Goal: Task Accomplishment & Management: Use online tool/utility

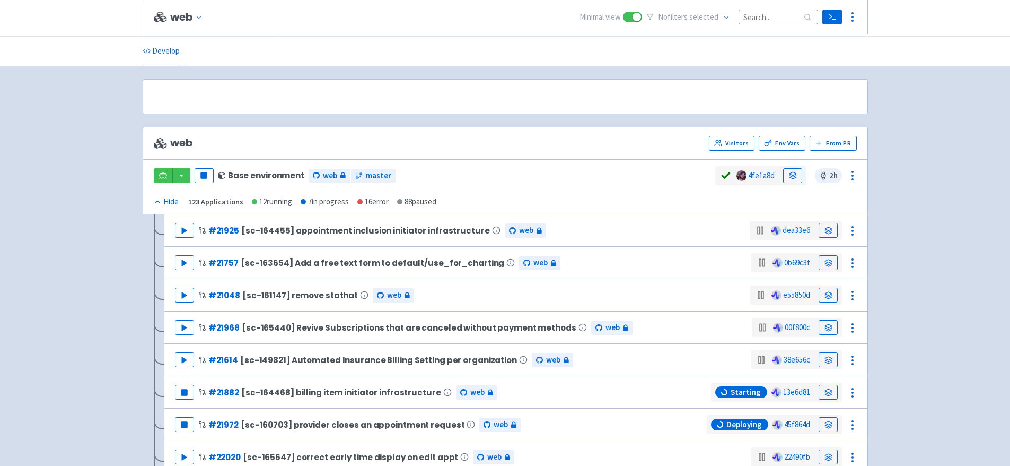
scroll to position [167, 0]
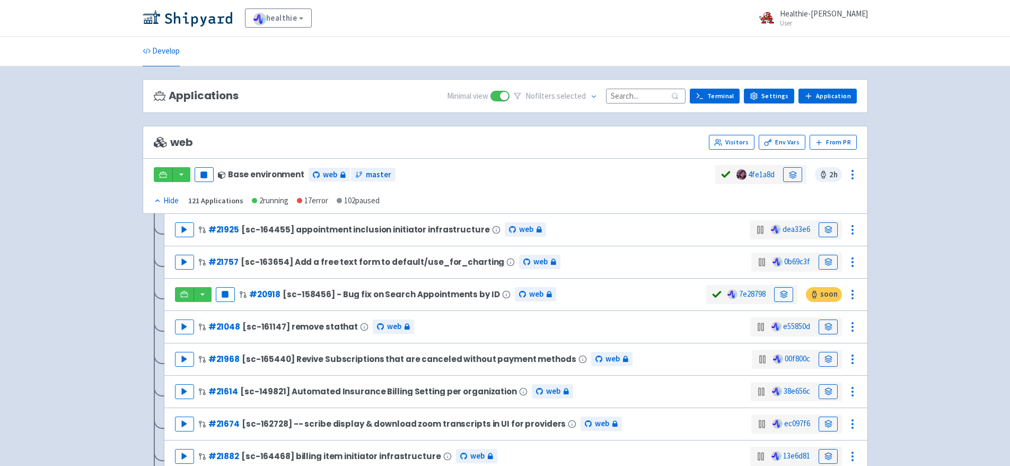
click at [648, 94] on input at bounding box center [646, 96] width 80 height 14
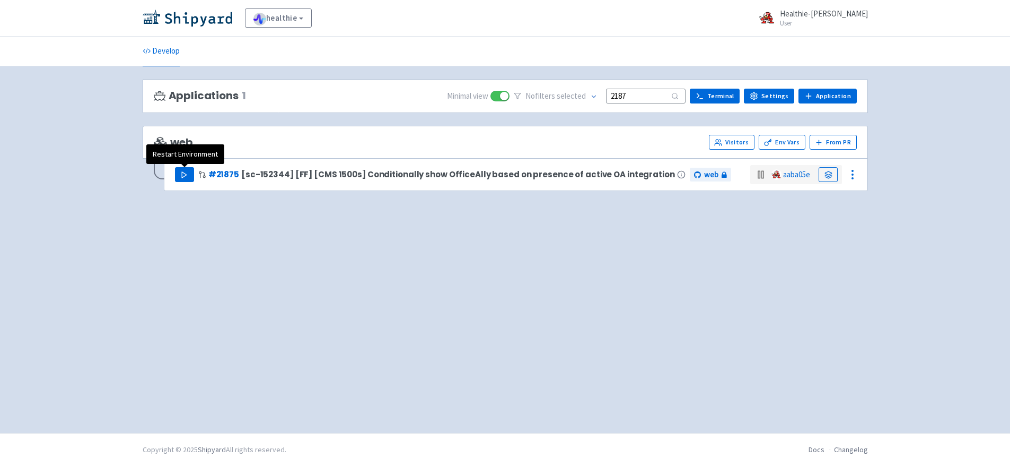
type input "2187"
click at [183, 169] on button "Play" at bounding box center [184, 174] width 19 height 15
drag, startPoint x: 641, startPoint y: 98, endPoint x: 599, endPoint y: 63, distance: 55.3
click at [594, 76] on div "healthie Healthie-Justin View Organizations Healthie-Justin User Profile Sign o…" at bounding box center [505, 216] width 1010 height 433
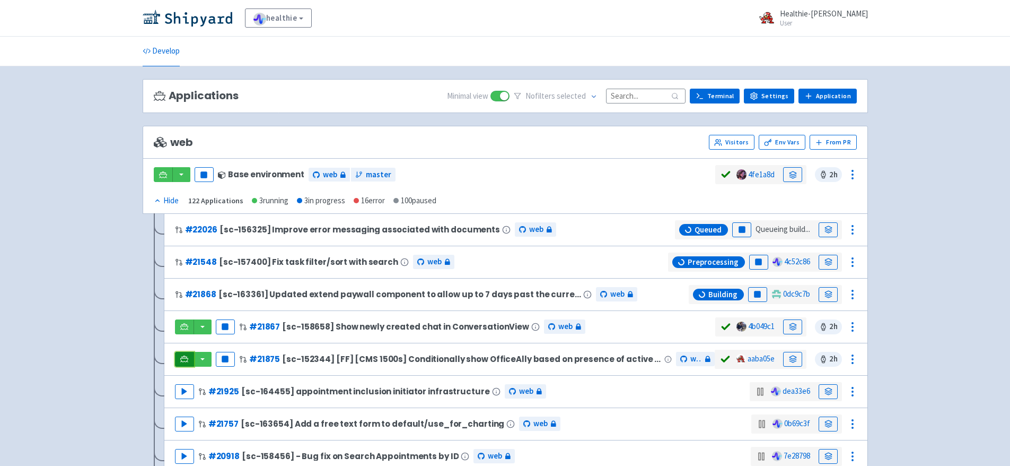
click at [186, 357] on icon at bounding box center [184, 359] width 8 height 8
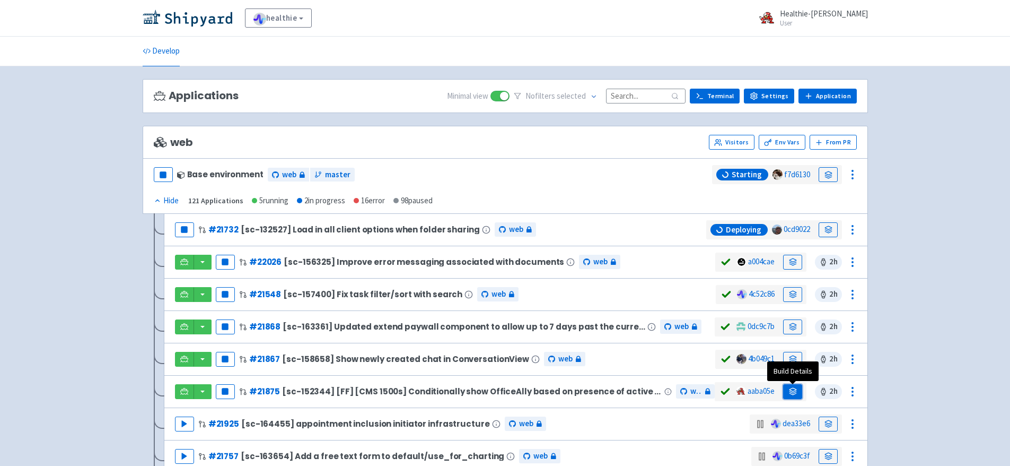
click at [799, 388] on link at bounding box center [792, 391] width 19 height 15
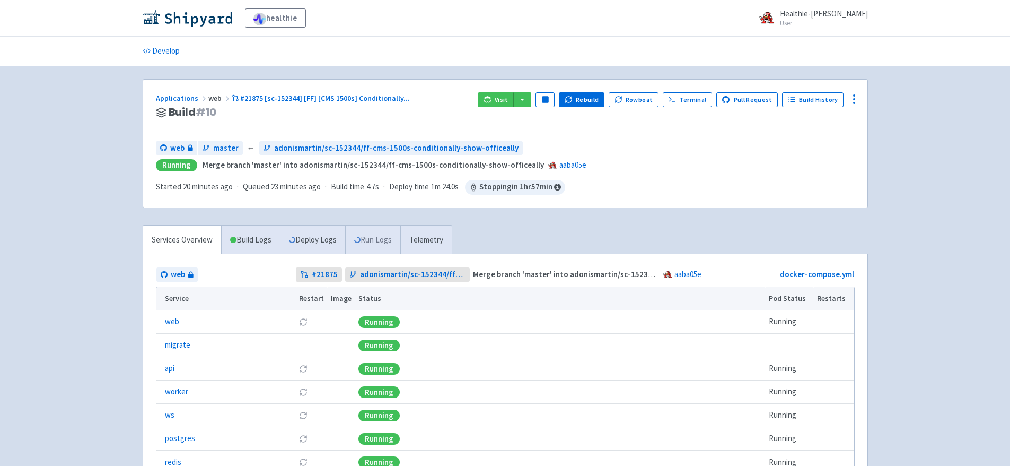
click at [384, 245] on link "Run Logs" at bounding box center [372, 239] width 55 height 29
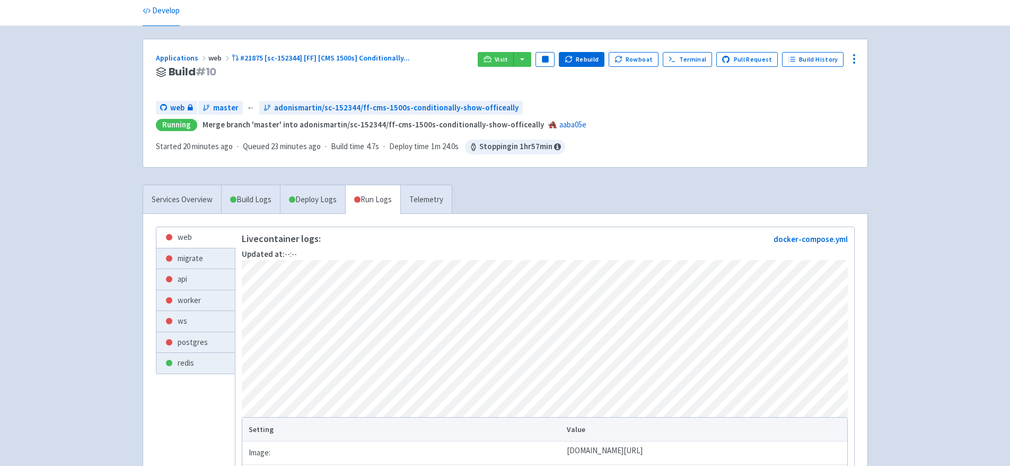
scroll to position [63, 0]
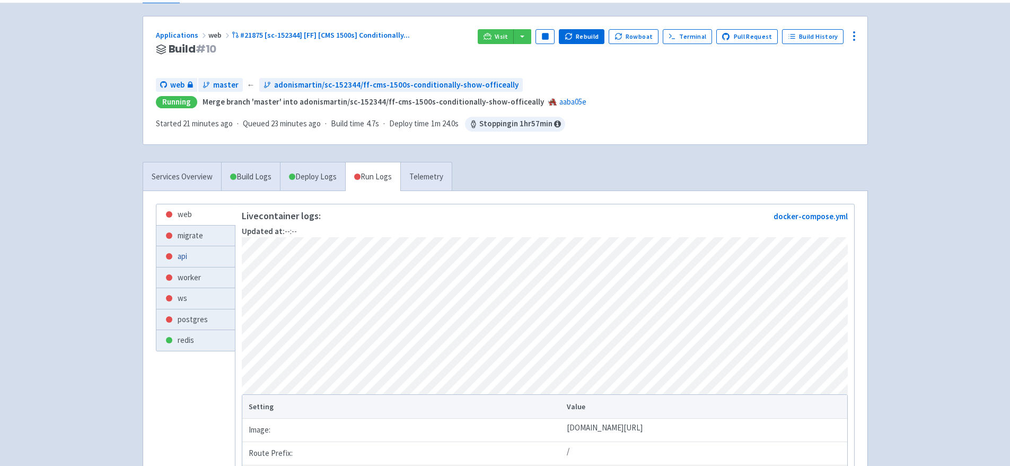
click at [207, 250] on link "api" at bounding box center [195, 256] width 78 height 21
click at [181, 273] on link "worker" at bounding box center [195, 277] width 78 height 21
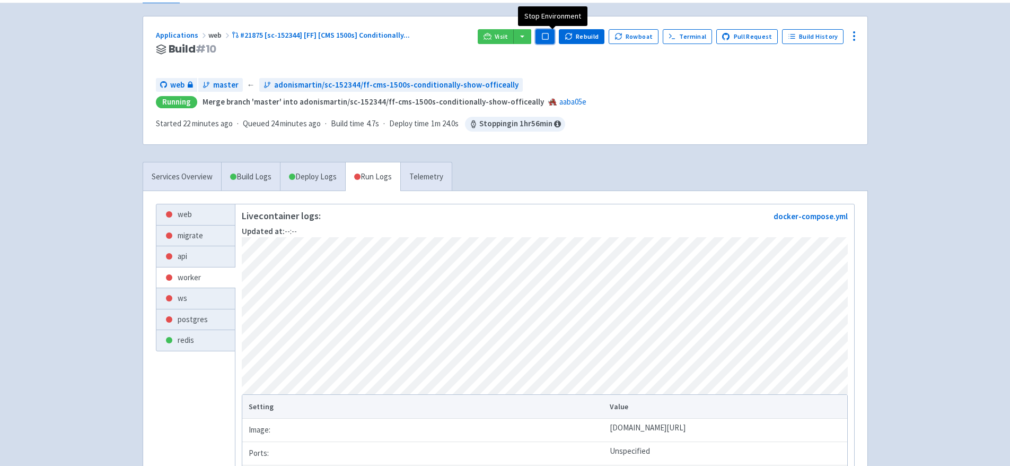
click at [549, 39] on icon "button" at bounding box center [545, 36] width 8 height 8
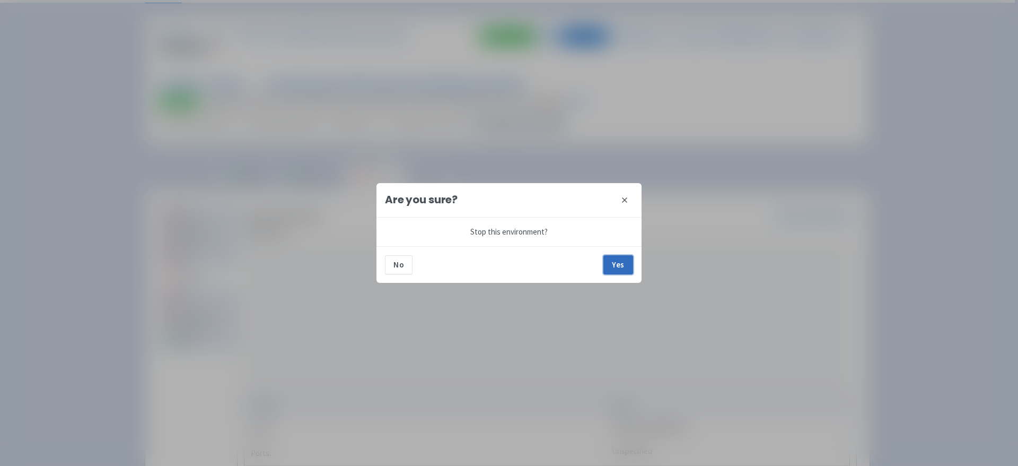
click at [624, 265] on button "Yes" at bounding box center [618, 264] width 30 height 19
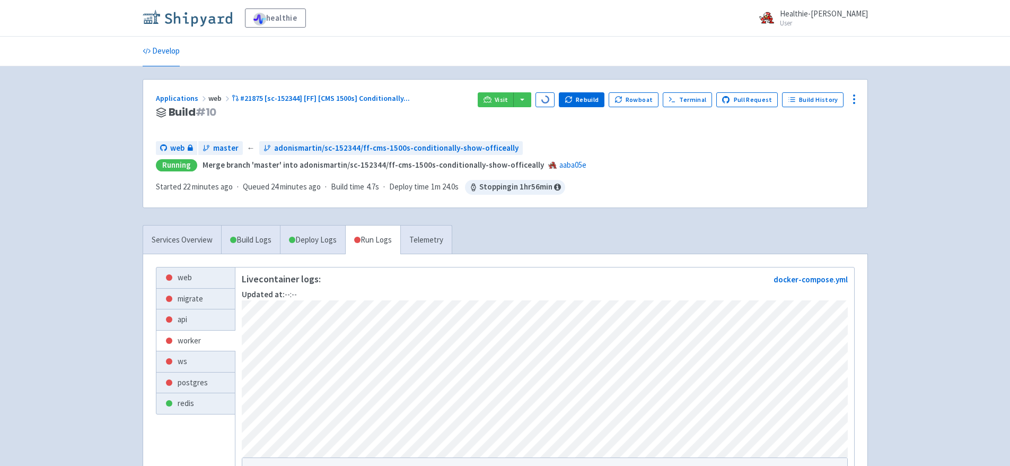
click at [214, 19] on img at bounding box center [188, 18] width 90 height 17
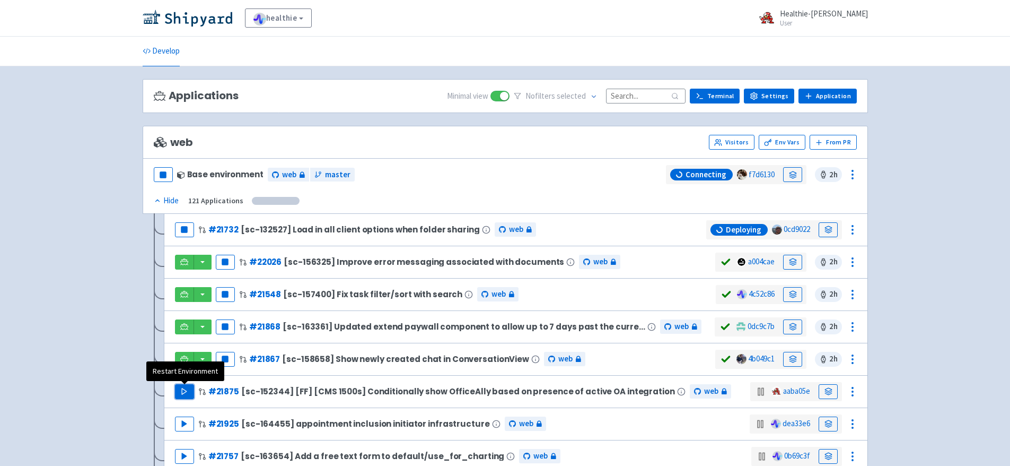
click at [184, 388] on icon "button" at bounding box center [184, 391] width 8 height 8
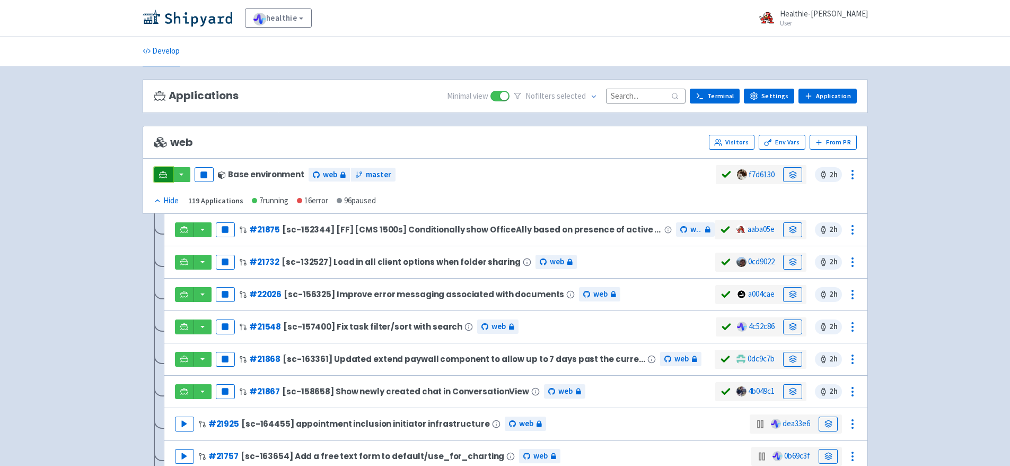
click at [165, 175] on icon at bounding box center [163, 175] width 8 height 8
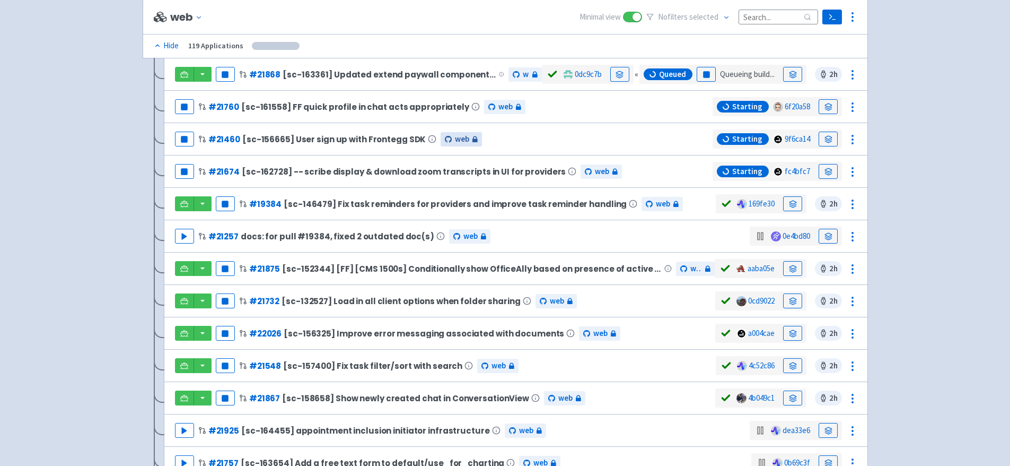
scroll to position [163, 0]
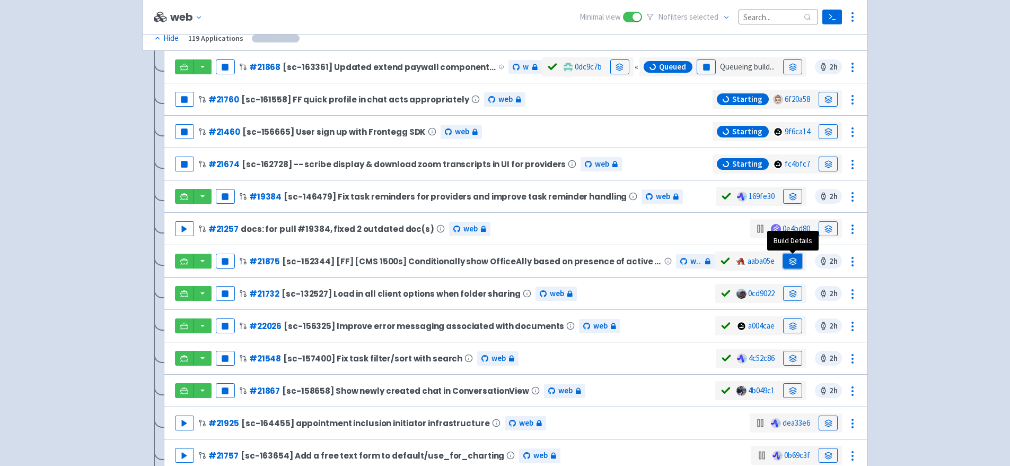
click at [800, 262] on link at bounding box center [792, 260] width 19 height 15
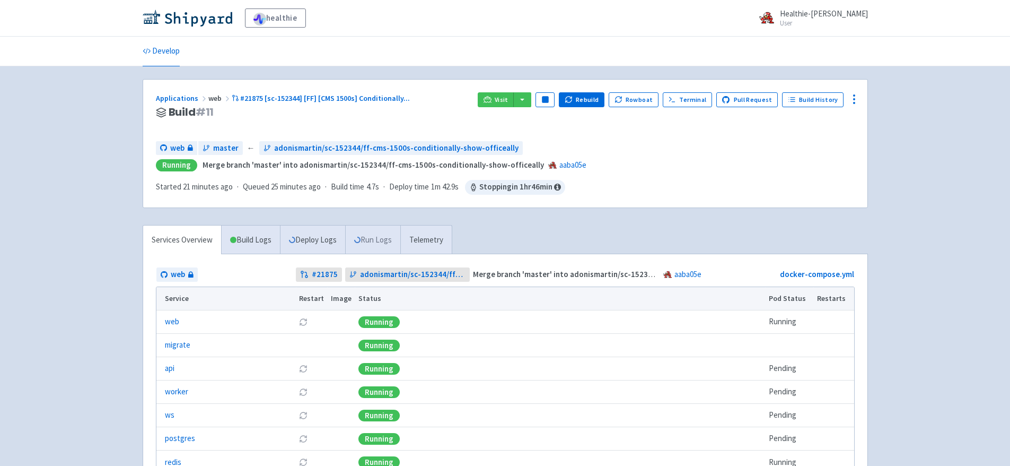
click at [376, 243] on link "Run Logs" at bounding box center [372, 239] width 55 height 29
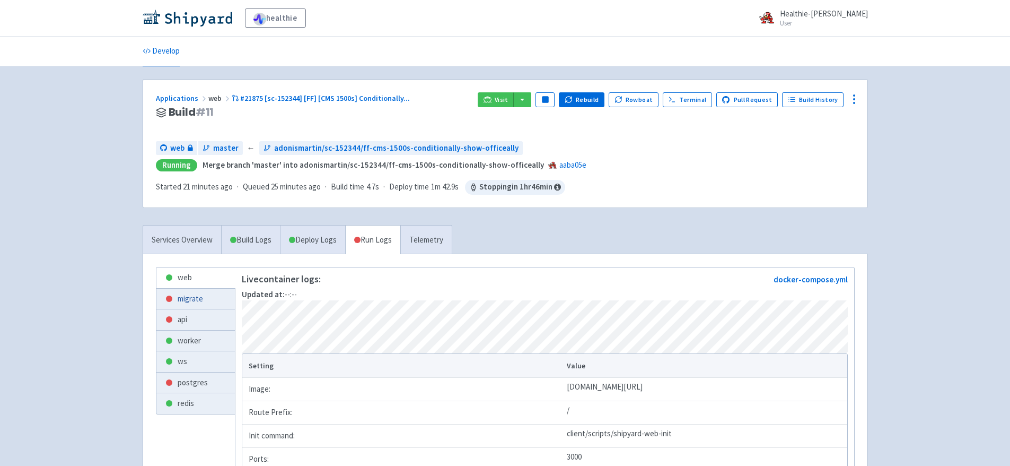
click at [203, 300] on link "migrate" at bounding box center [195, 298] width 78 height 21
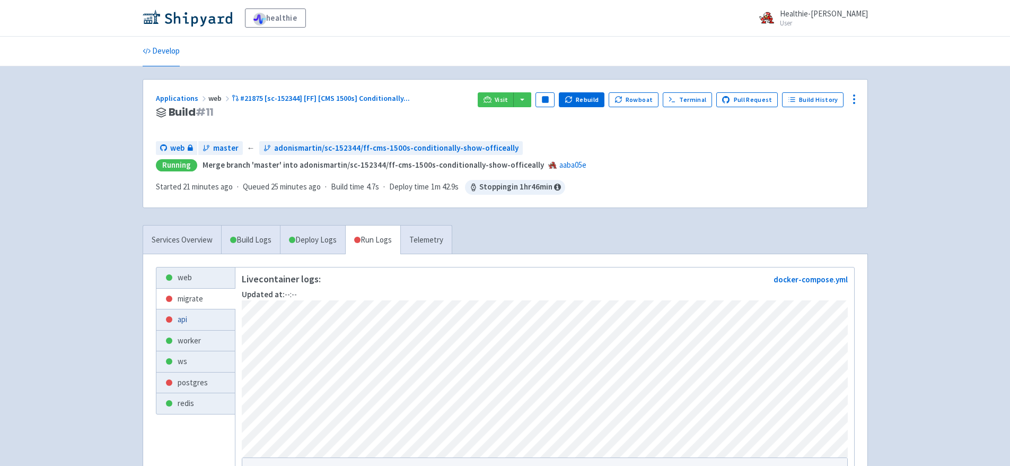
scroll to position [190, 0]
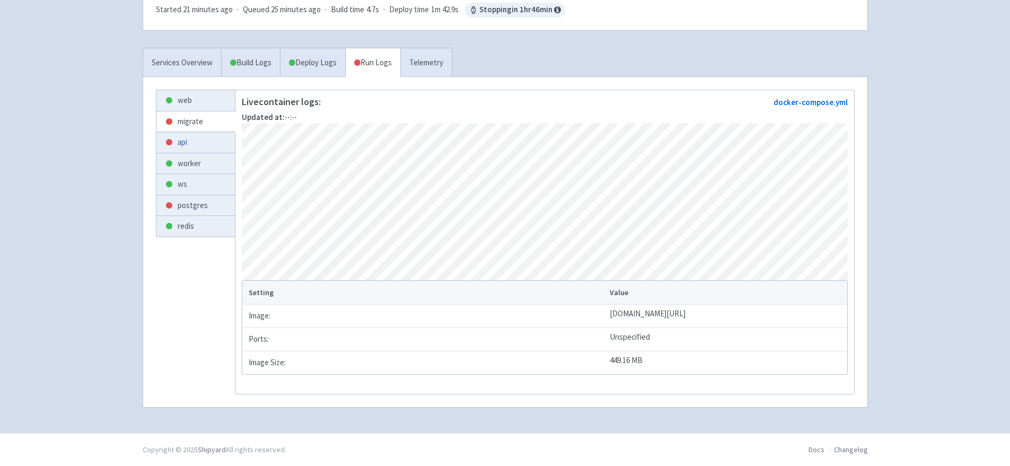
click at [169, 139] on div at bounding box center [169, 142] width 6 height 6
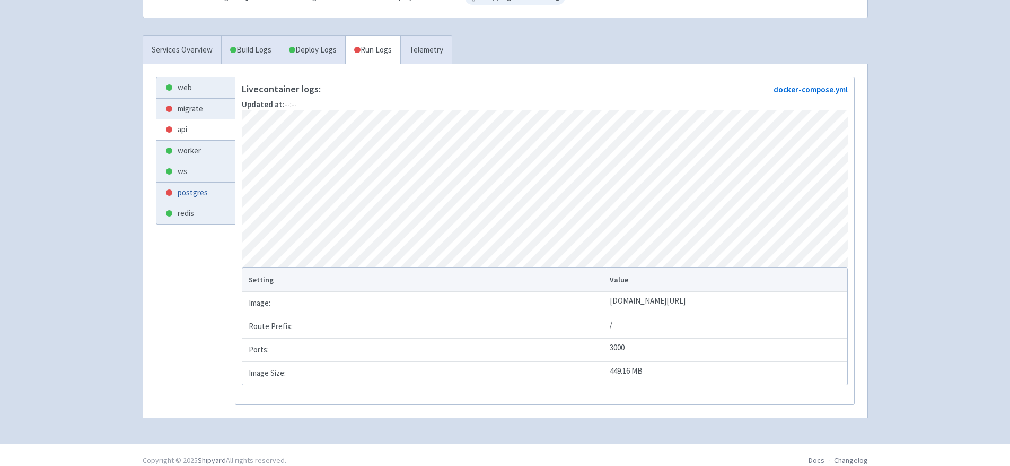
click at [223, 199] on link "postgres" at bounding box center [195, 192] width 78 height 21
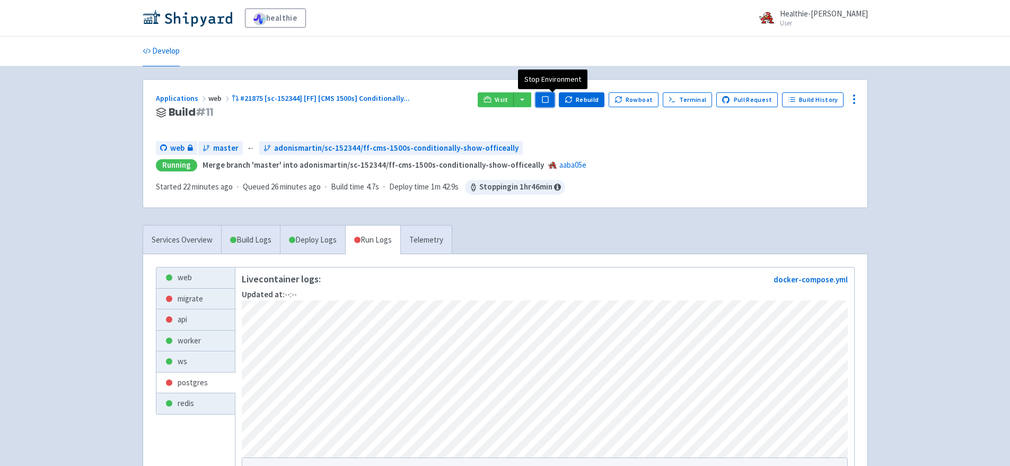
click at [554, 94] on button "Pause" at bounding box center [545, 99] width 19 height 15
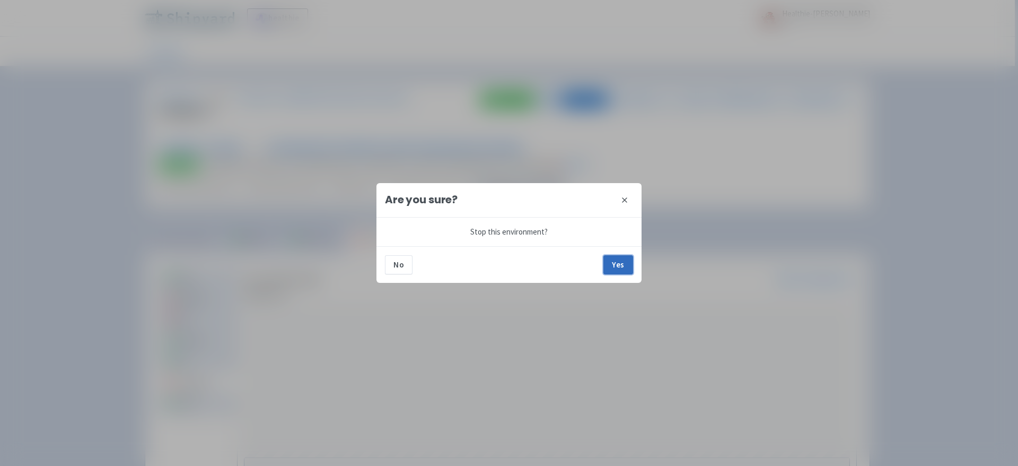
click at [614, 261] on button "Yes" at bounding box center [618, 264] width 30 height 19
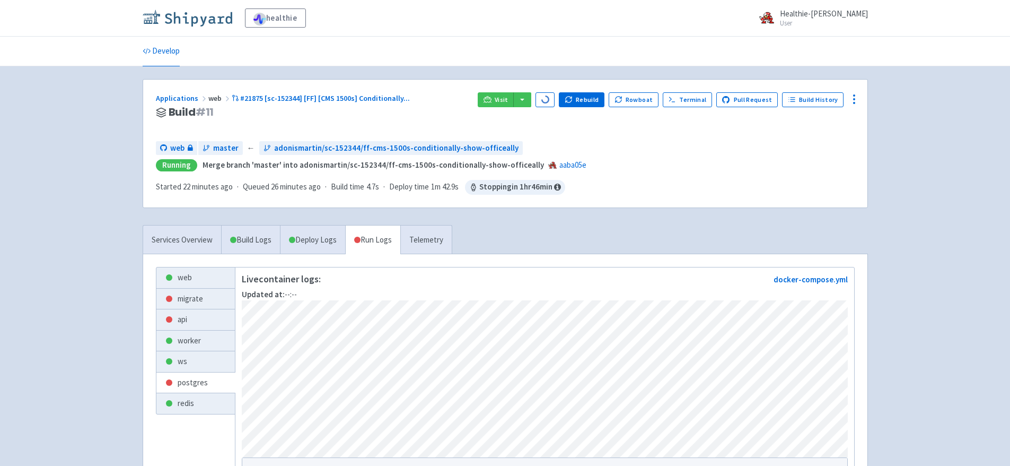
click at [214, 21] on img at bounding box center [188, 18] width 90 height 17
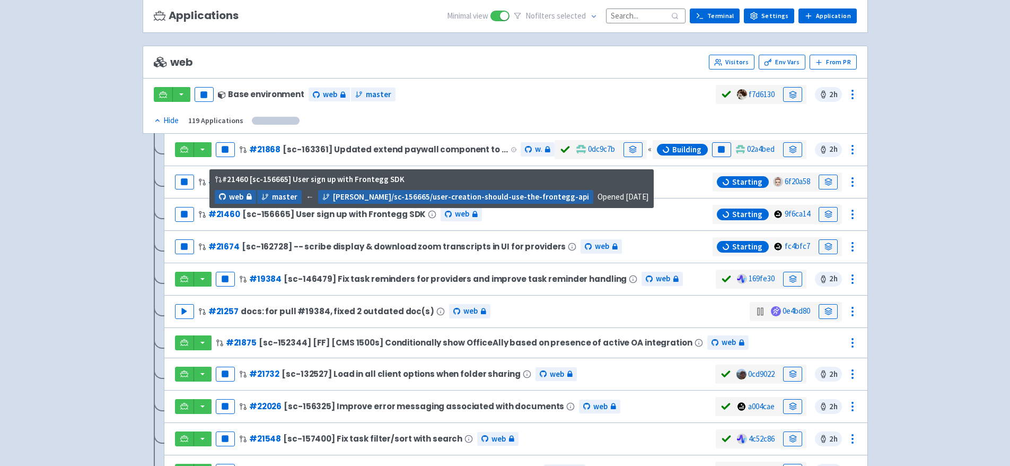
scroll to position [90, 0]
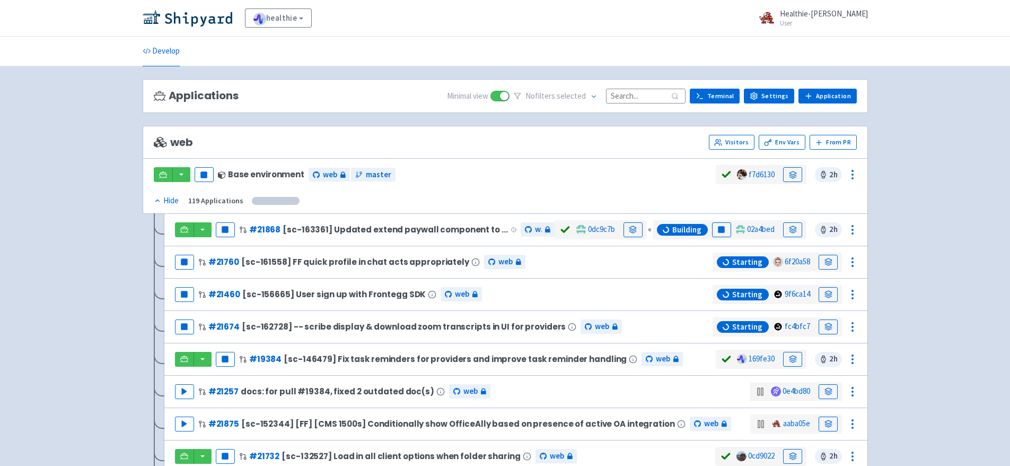
scroll to position [94, 0]
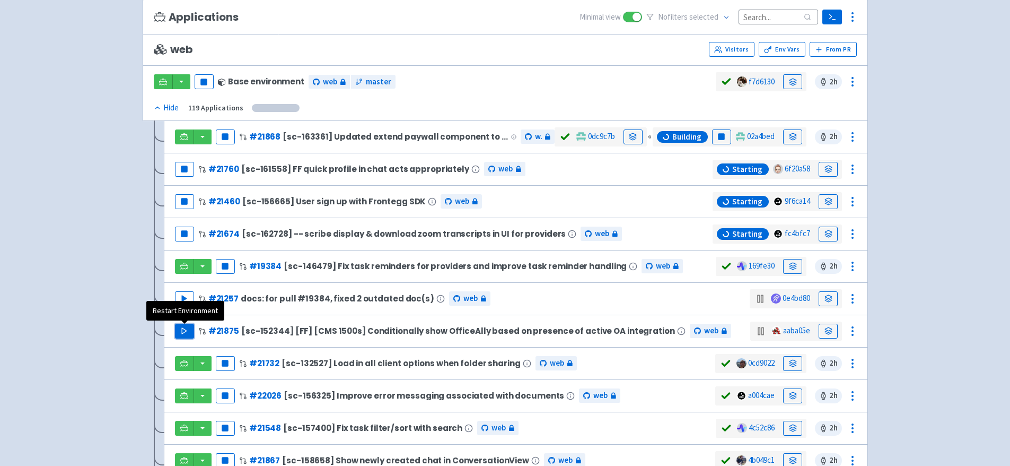
click at [185, 328] on icon "button" at bounding box center [184, 331] width 8 height 8
